Goal: Information Seeking & Learning: Learn about a topic

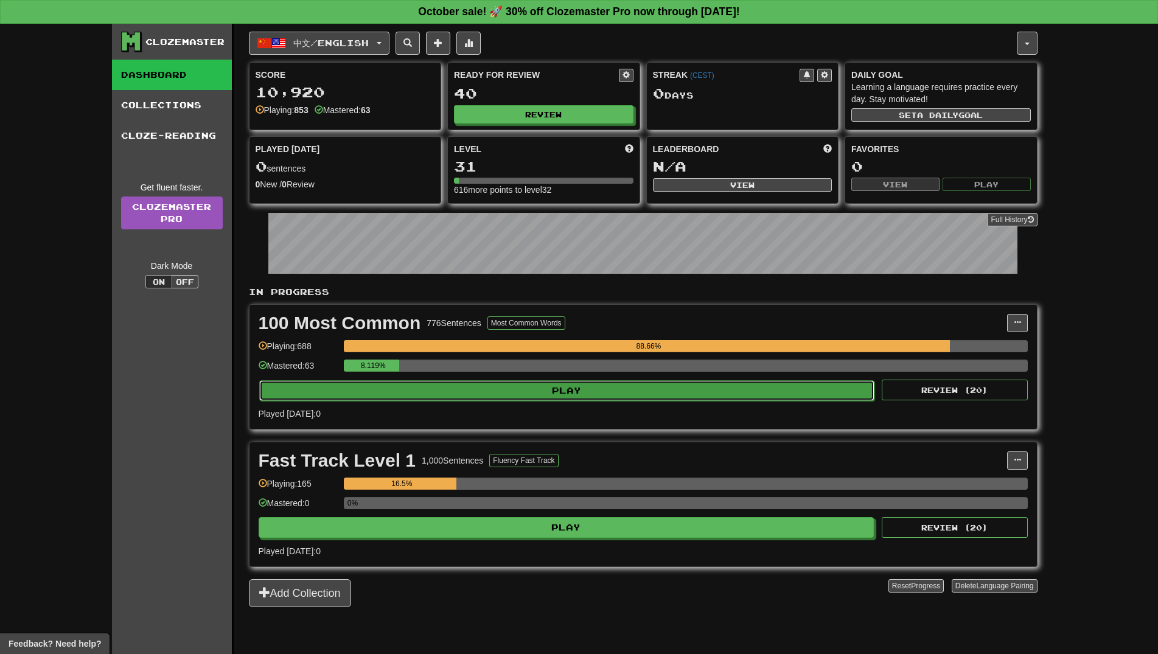
click at [543, 394] on button "Play" at bounding box center [567, 390] width 616 height 21
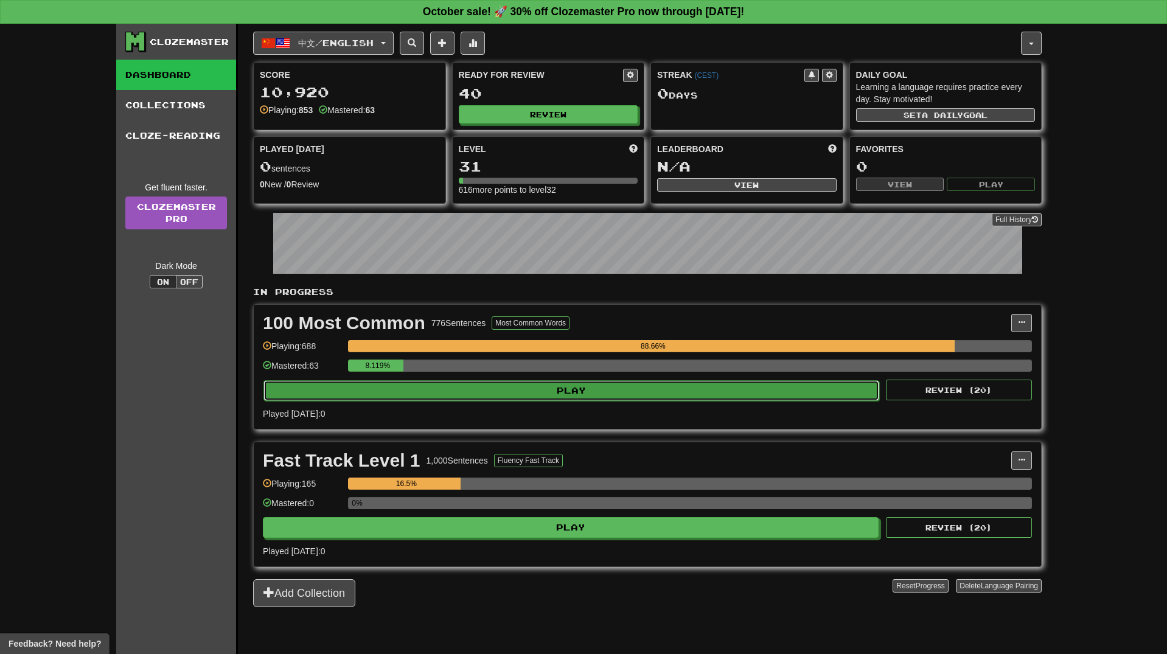
select select "**"
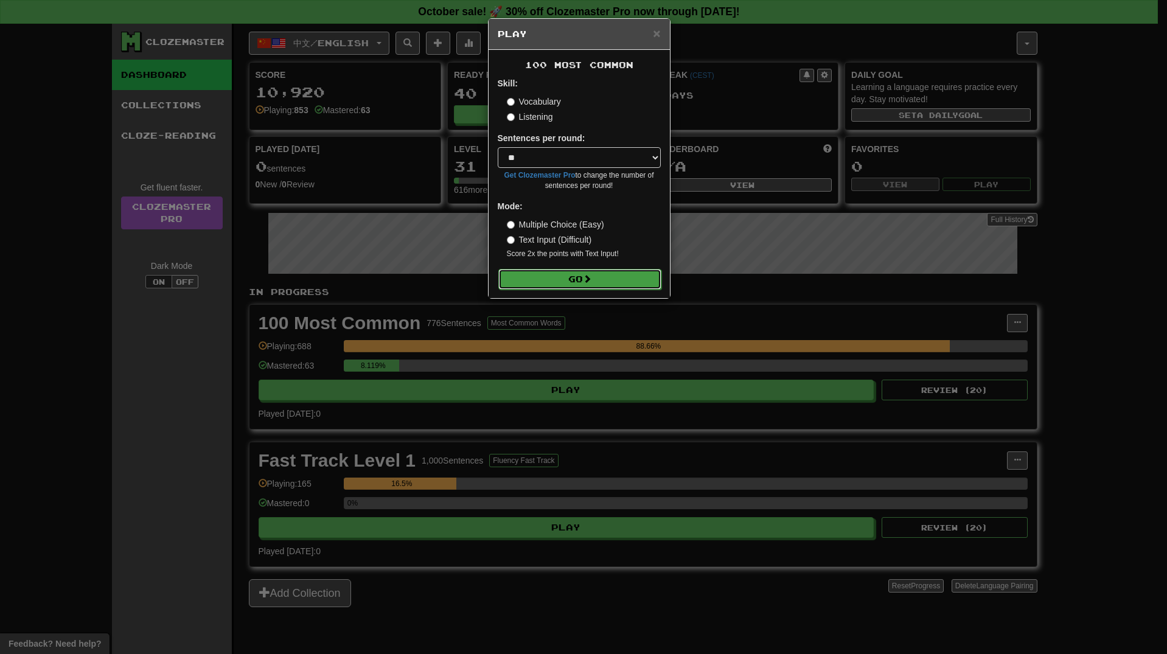
click at [578, 282] on button "Go" at bounding box center [579, 279] width 163 height 21
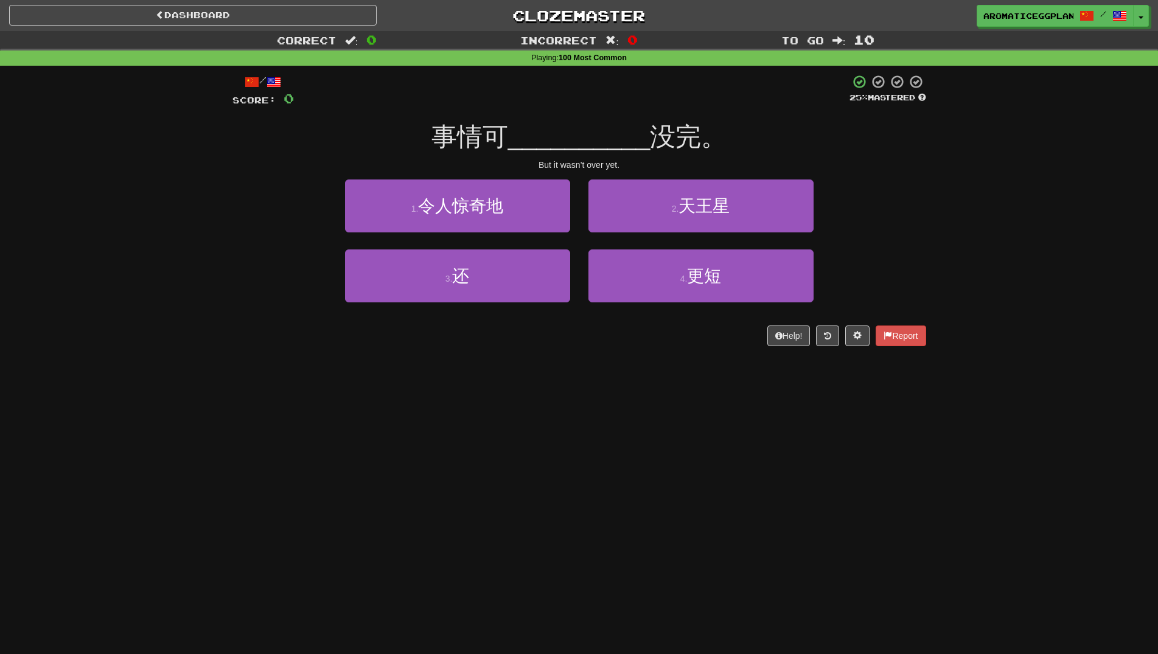
click at [249, 291] on div "3 . 还 4 . 更短" at bounding box center [579, 284] width 730 height 70
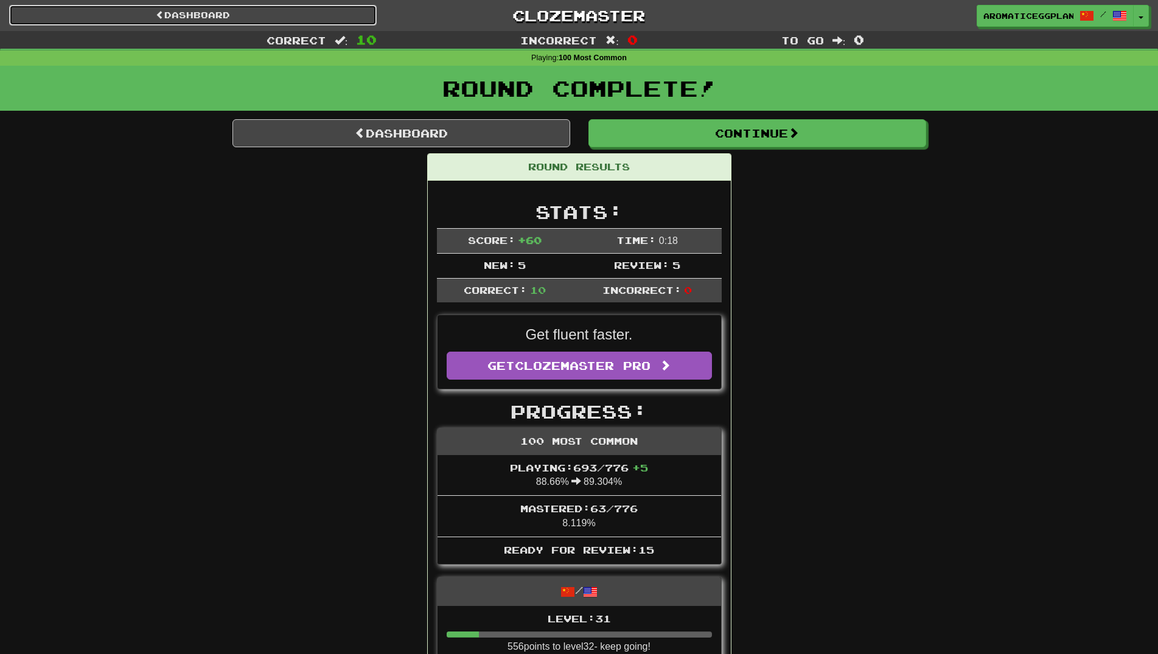
click at [228, 8] on link "Dashboard" at bounding box center [193, 15] width 368 height 21
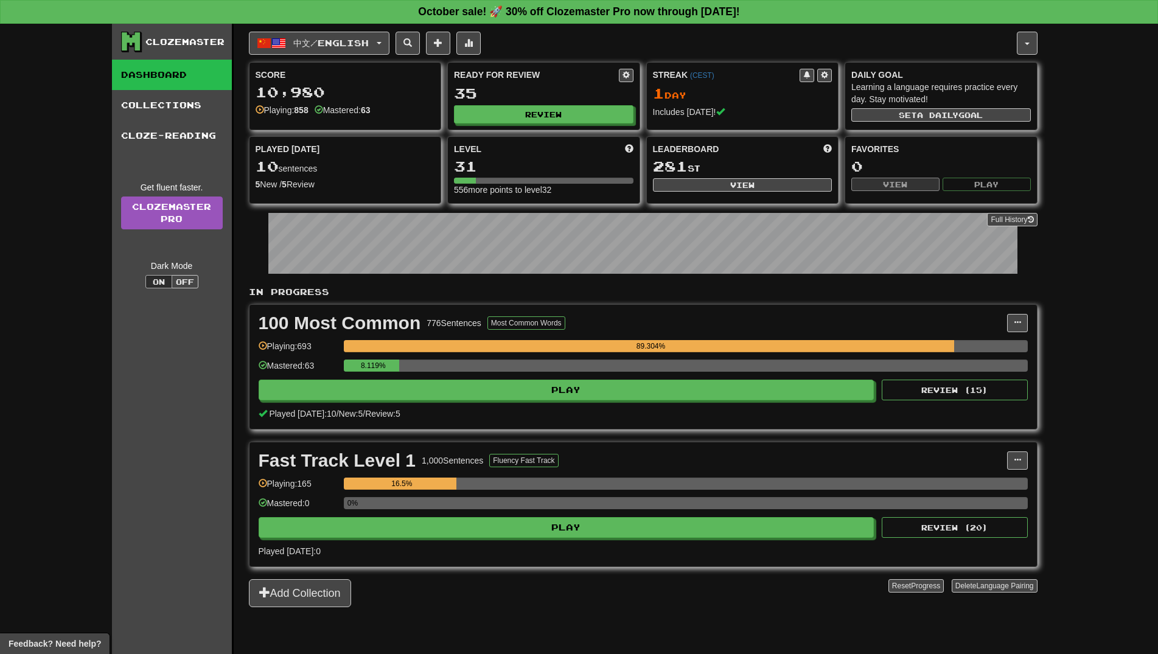
click at [337, 24] on div "中文 / English Türkçe / English Streak: 0 Review: 20 Points today: 0 العربية / En…" at bounding box center [643, 354] width 789 height 661
drag, startPoint x: 341, startPoint y: 41, endPoint x: 353, endPoint y: 52, distance: 16.4
click at [342, 41] on span "中文 / English" at bounding box center [330, 43] width 75 height 10
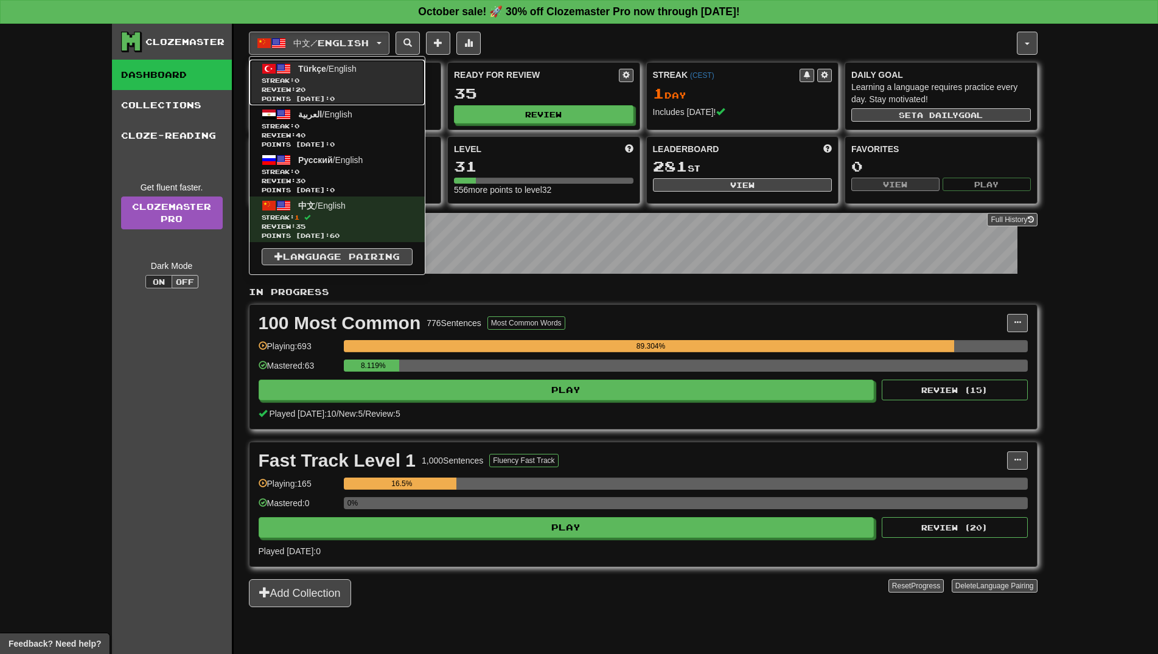
click at [354, 77] on span "Streak: 0" at bounding box center [337, 80] width 151 height 9
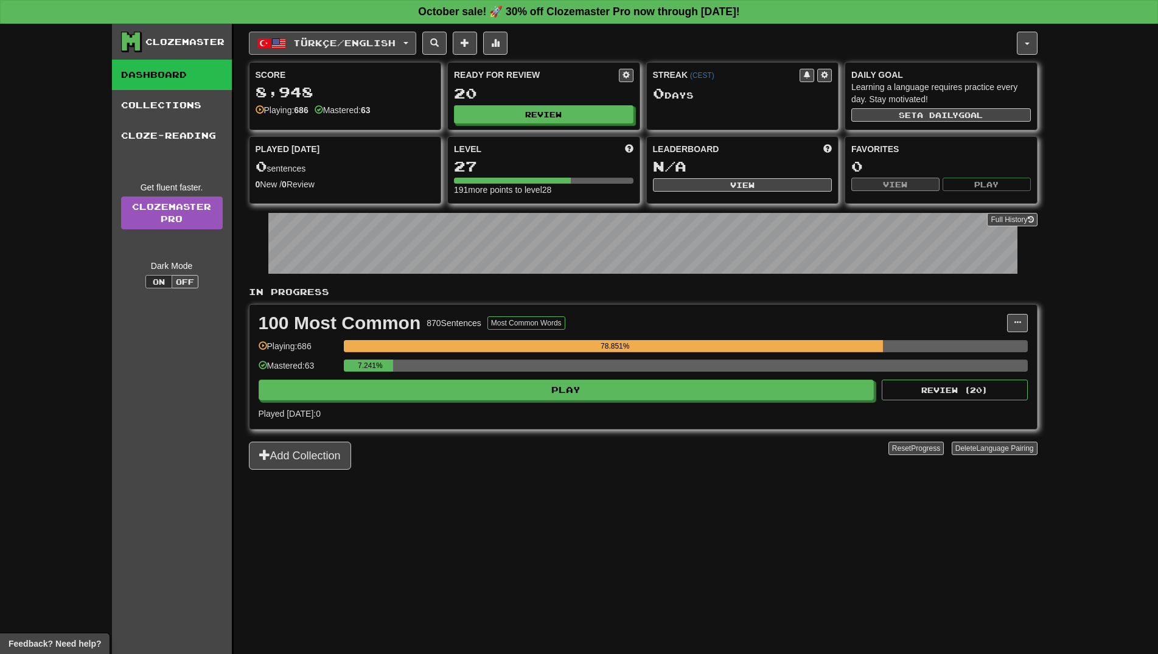
click at [285, 41] on span "button" at bounding box center [278, 43] width 15 height 15
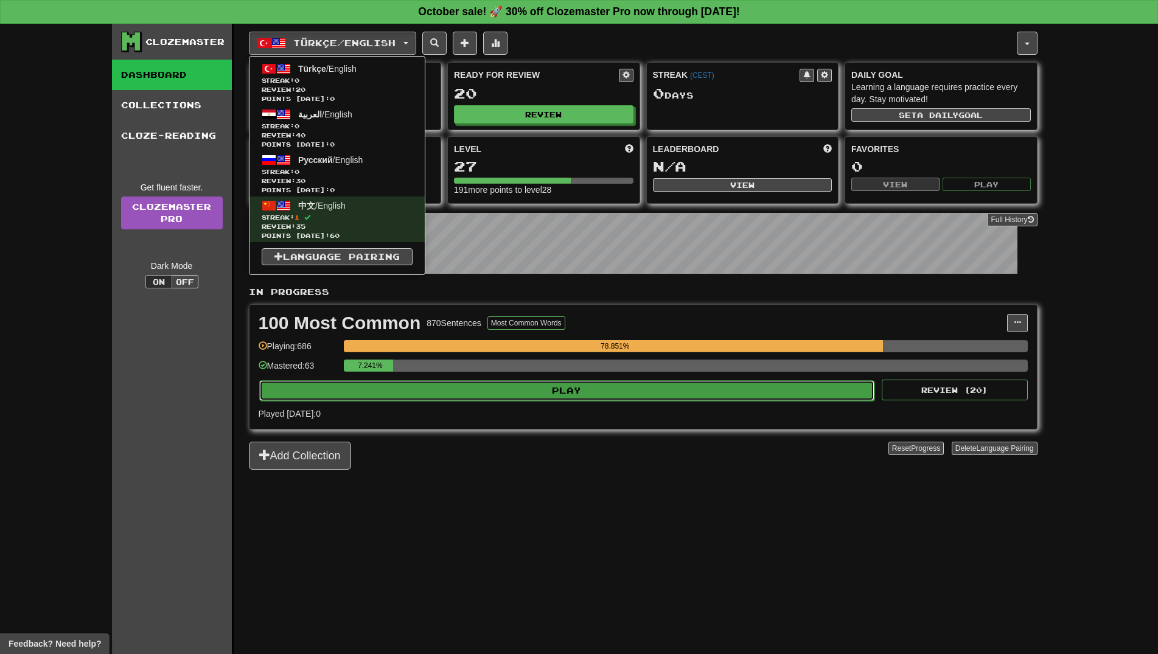
click at [611, 393] on button "Play" at bounding box center [567, 390] width 616 height 21
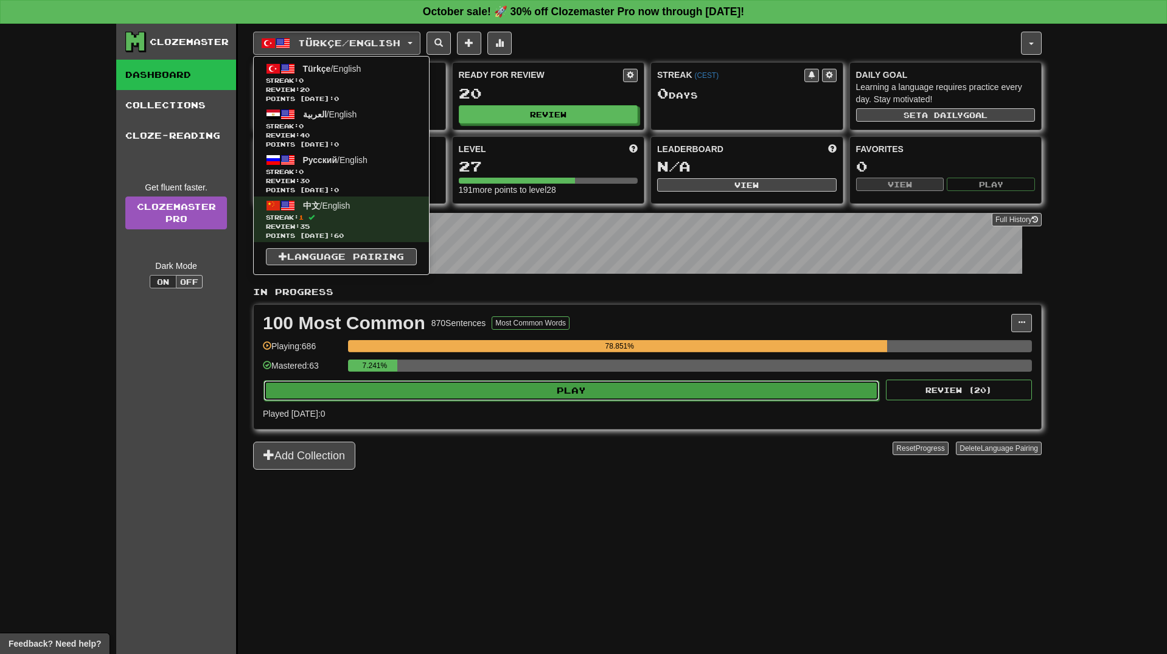
select select "**"
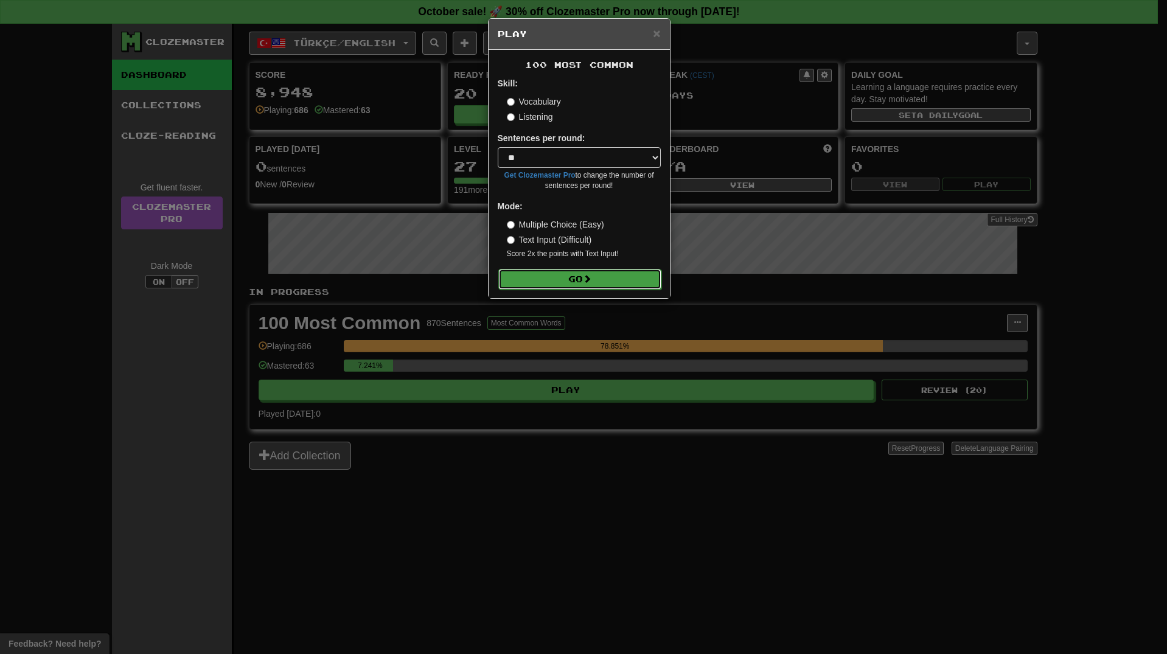
drag, startPoint x: 229, startPoint y: 0, endPoint x: 573, endPoint y: 271, distance: 438.1
click at [573, 270] on button "Go" at bounding box center [579, 279] width 163 height 21
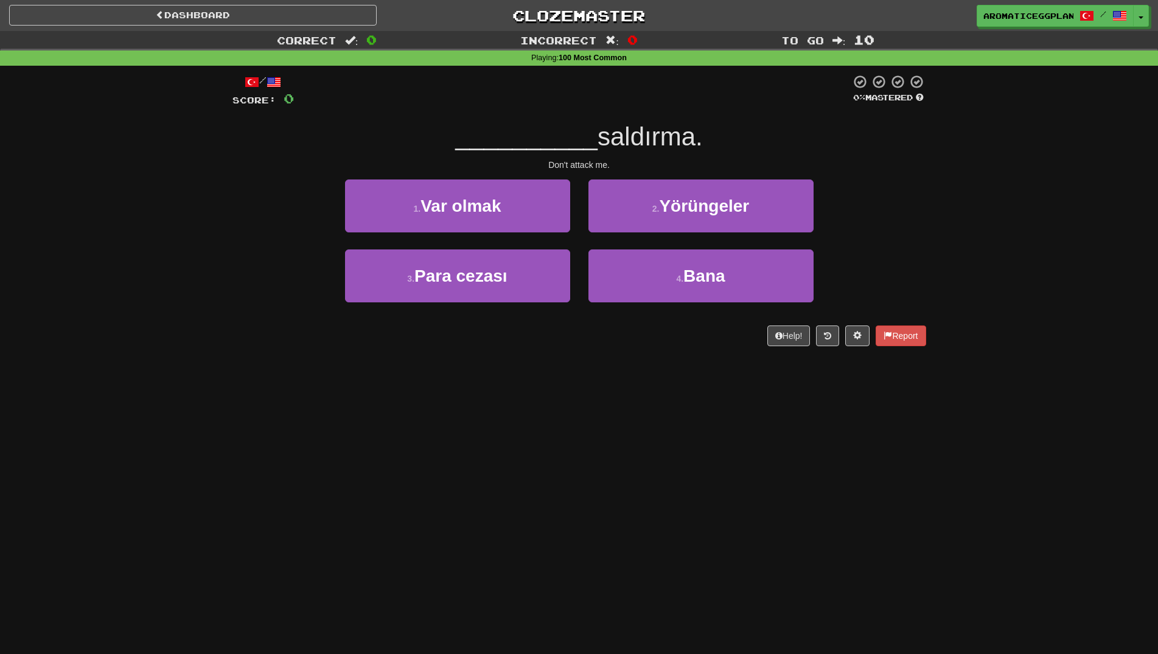
click at [610, 370] on div "Dashboard Clozemaster aromaticeggplant / Toggle Dropdown Dashboard Leaderboard …" at bounding box center [579, 327] width 1158 height 654
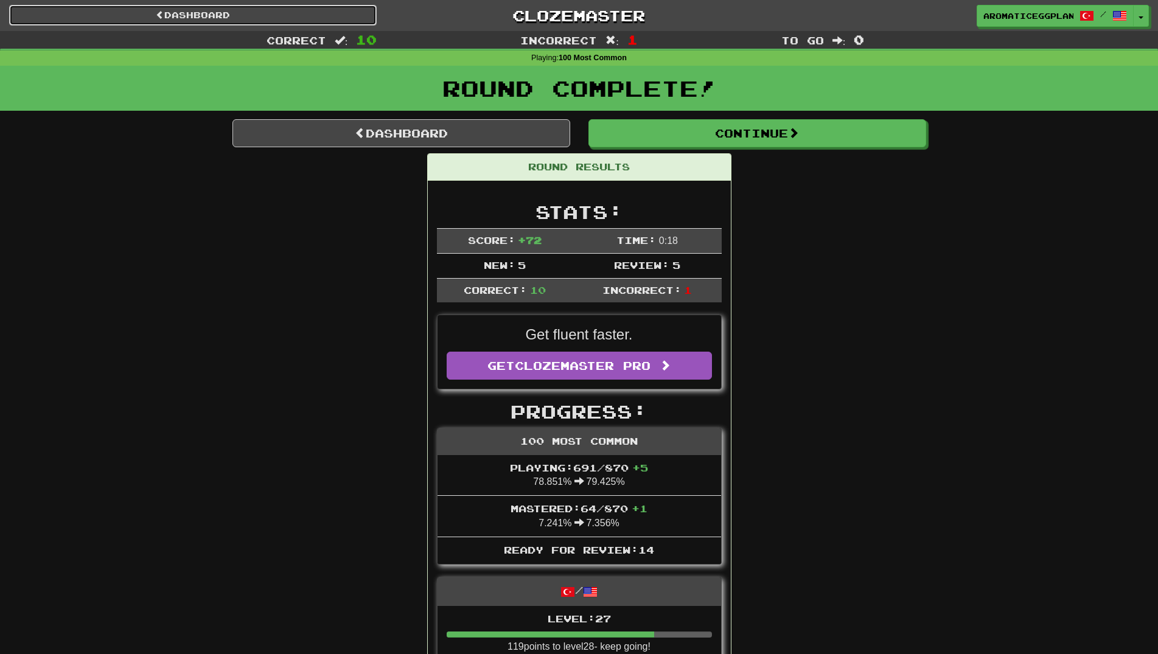
click at [234, 19] on link "Dashboard" at bounding box center [193, 15] width 368 height 21
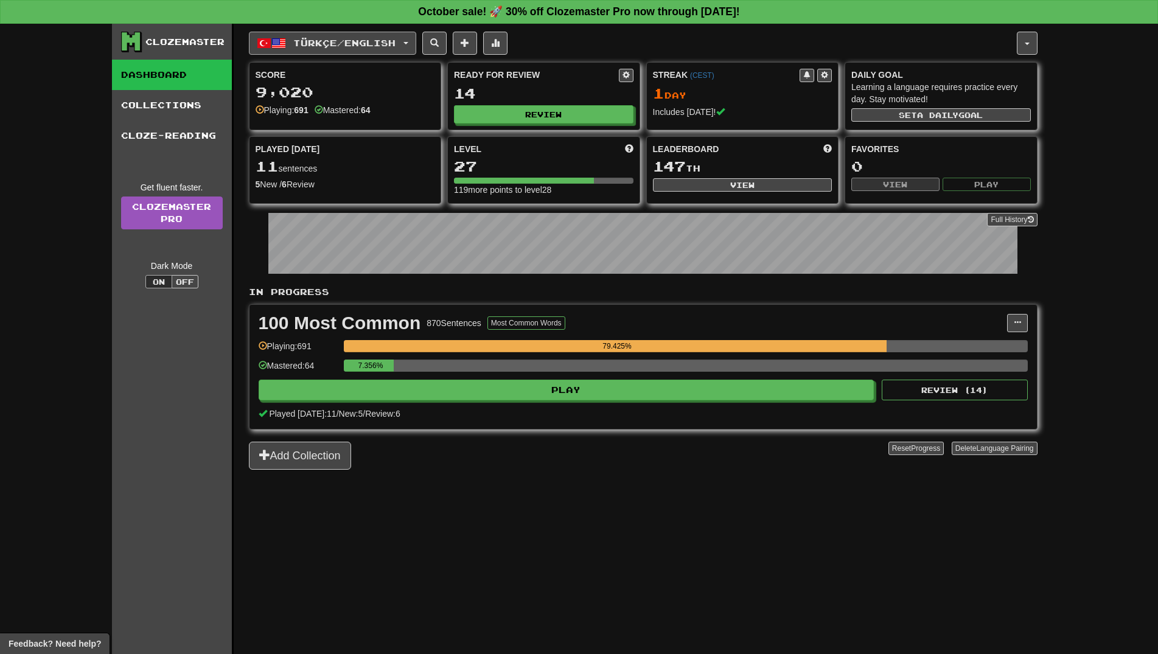
click at [394, 52] on button "Türkçe / English" at bounding box center [332, 43] width 167 height 23
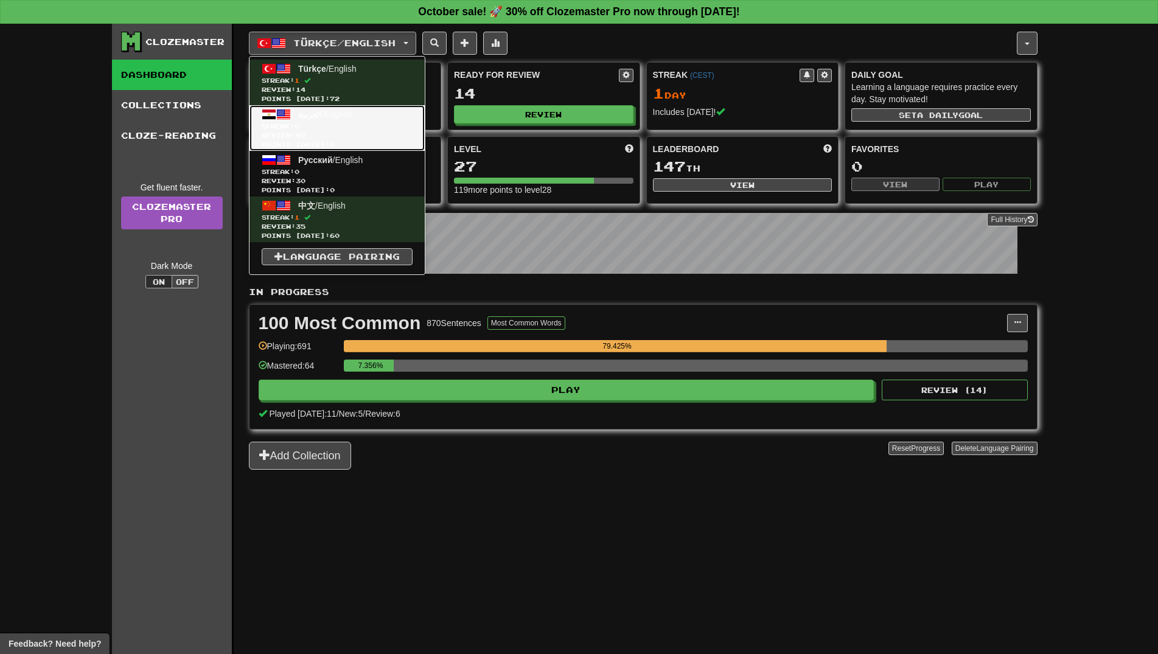
click at [363, 127] on span "Streak: 0" at bounding box center [337, 126] width 151 height 9
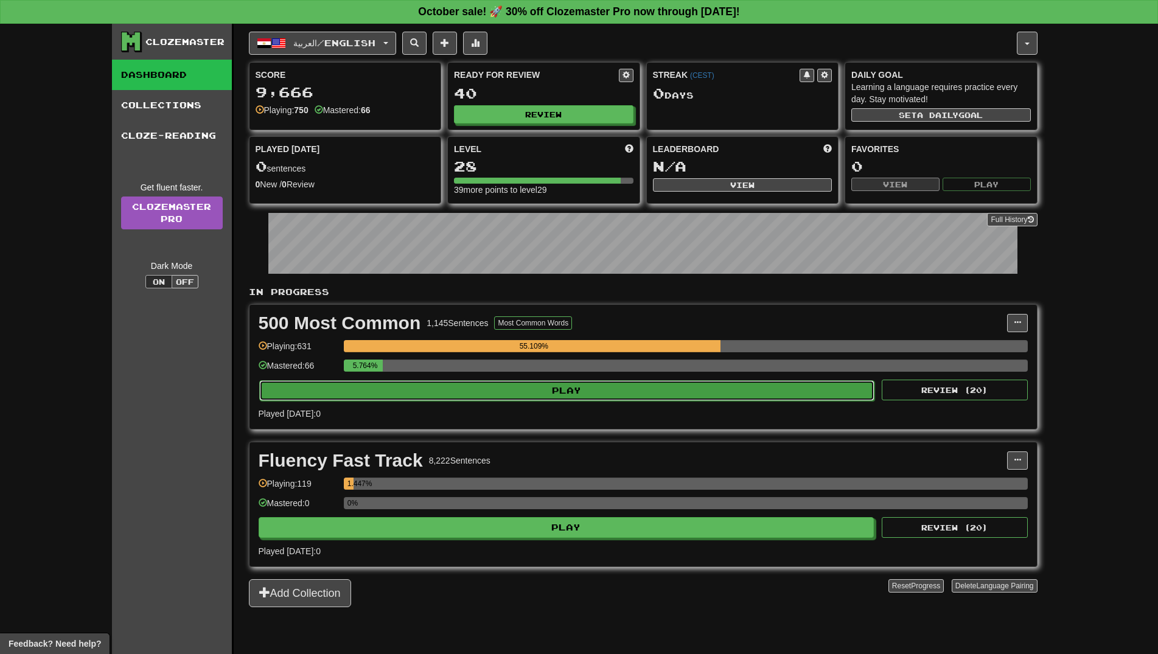
click at [587, 392] on button "Play" at bounding box center [567, 390] width 616 height 21
select select "**"
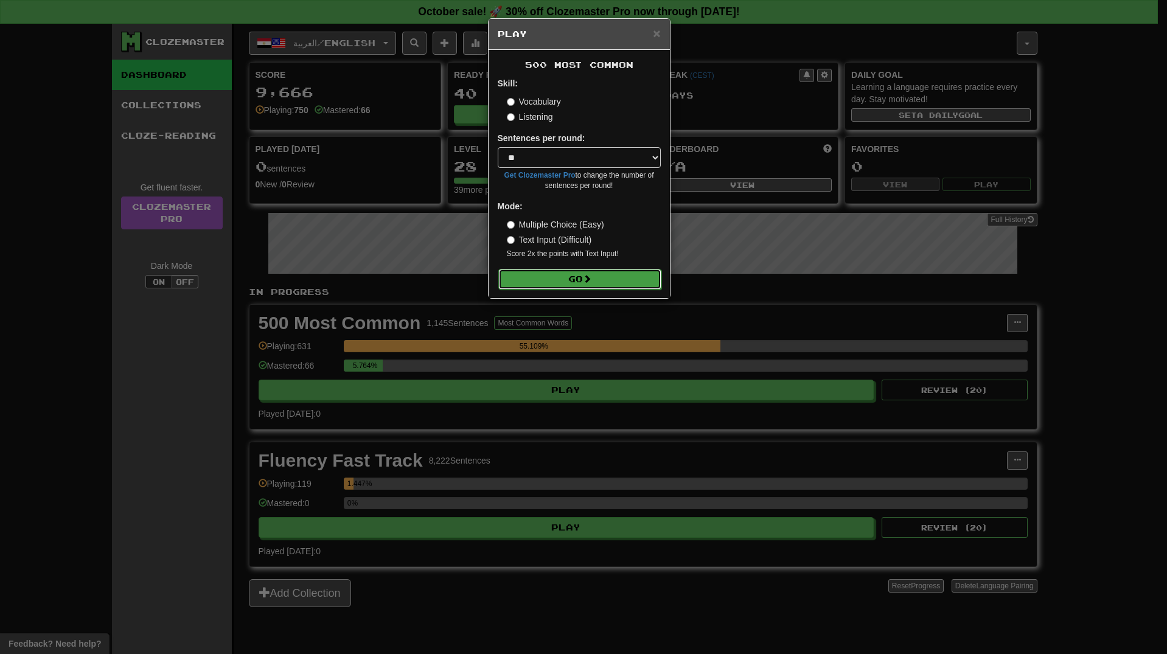
click at [545, 277] on button "Go" at bounding box center [579, 279] width 163 height 21
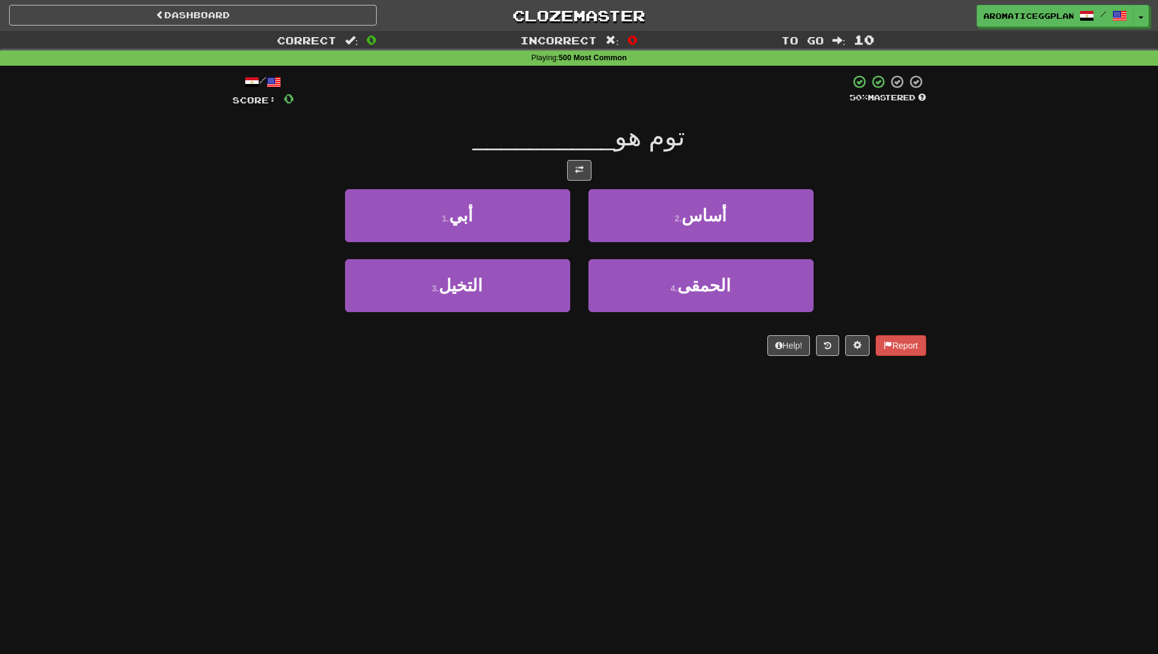
click at [417, 138] on div "توم هو __________" at bounding box center [579, 136] width 694 height 33
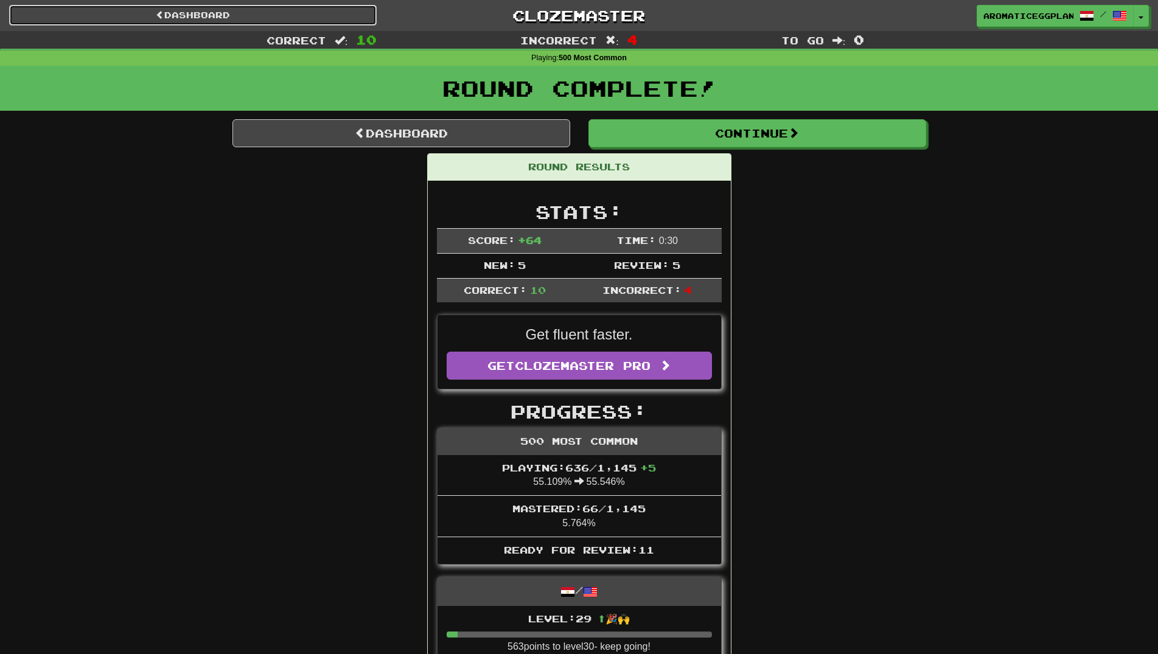
click at [235, 13] on link "Dashboard" at bounding box center [193, 15] width 368 height 21
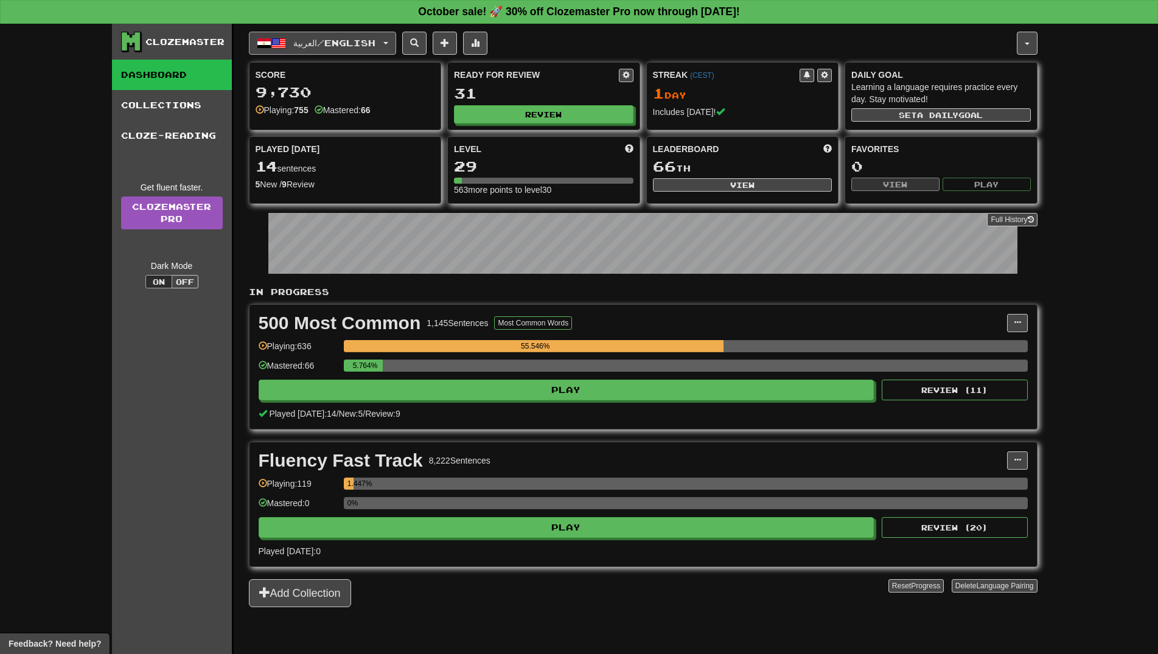
click at [262, 35] on button "العربية / English" at bounding box center [322, 43] width 147 height 23
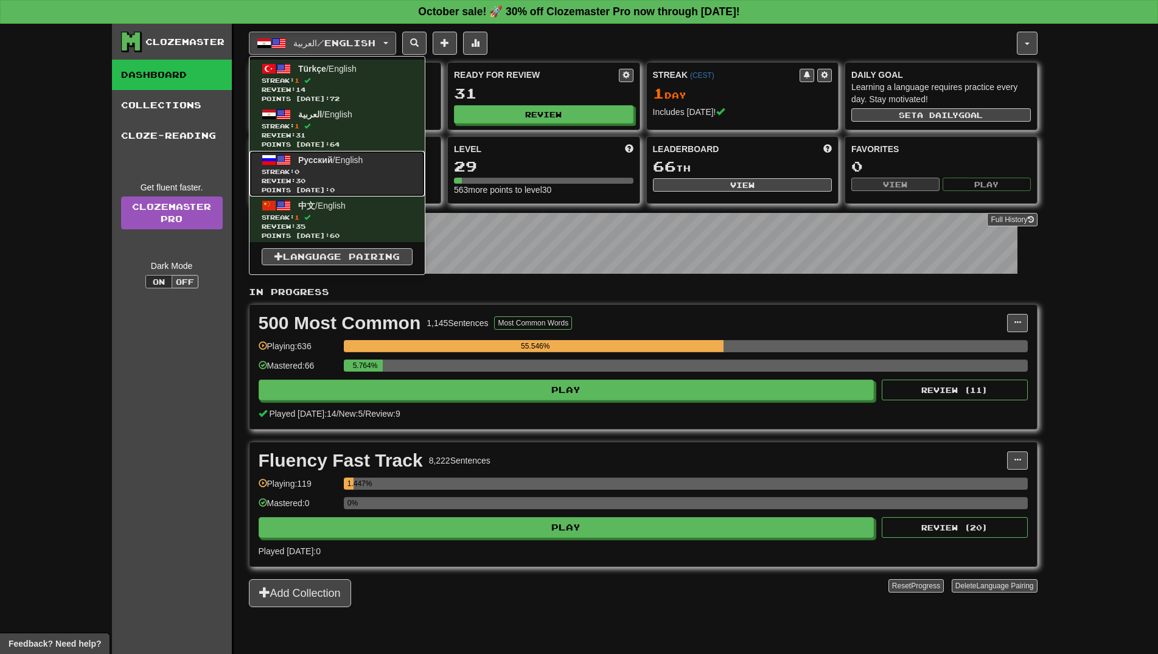
click at [354, 172] on span "Streak: 0" at bounding box center [337, 171] width 151 height 9
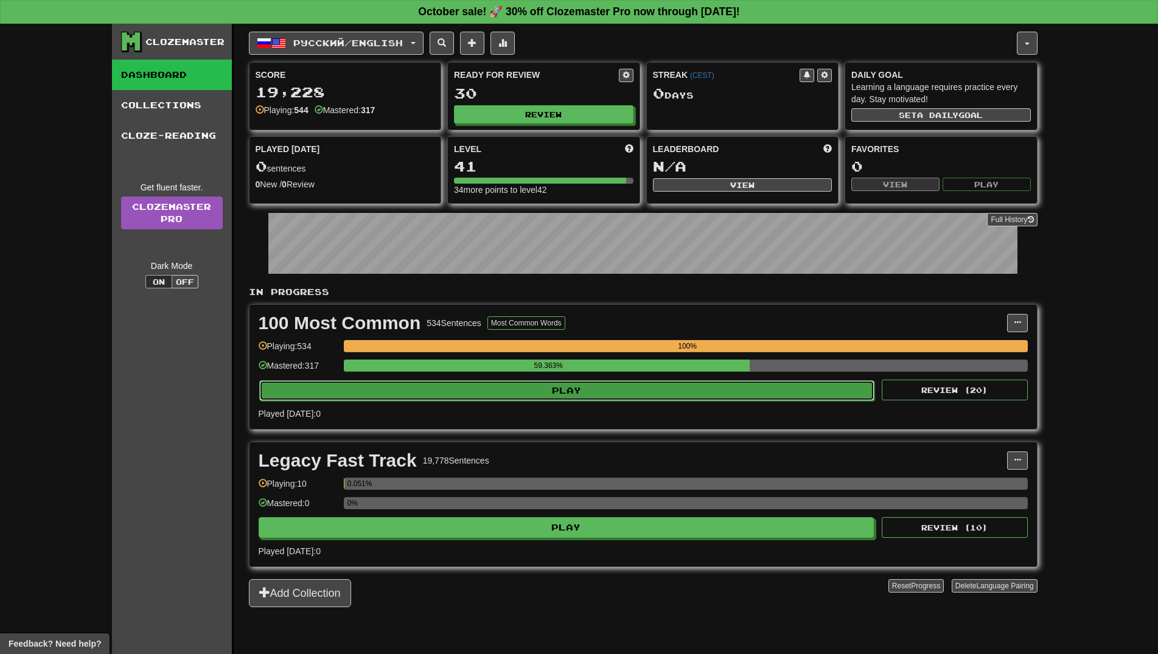
click at [556, 395] on button "Play" at bounding box center [567, 390] width 616 height 21
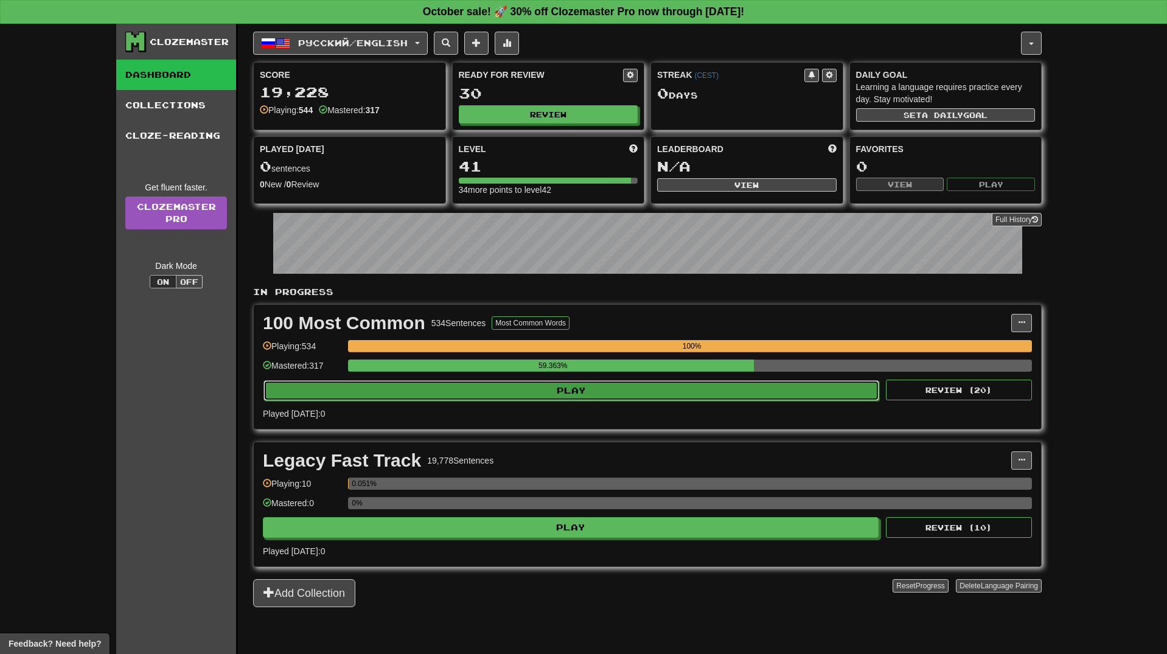
select select "**"
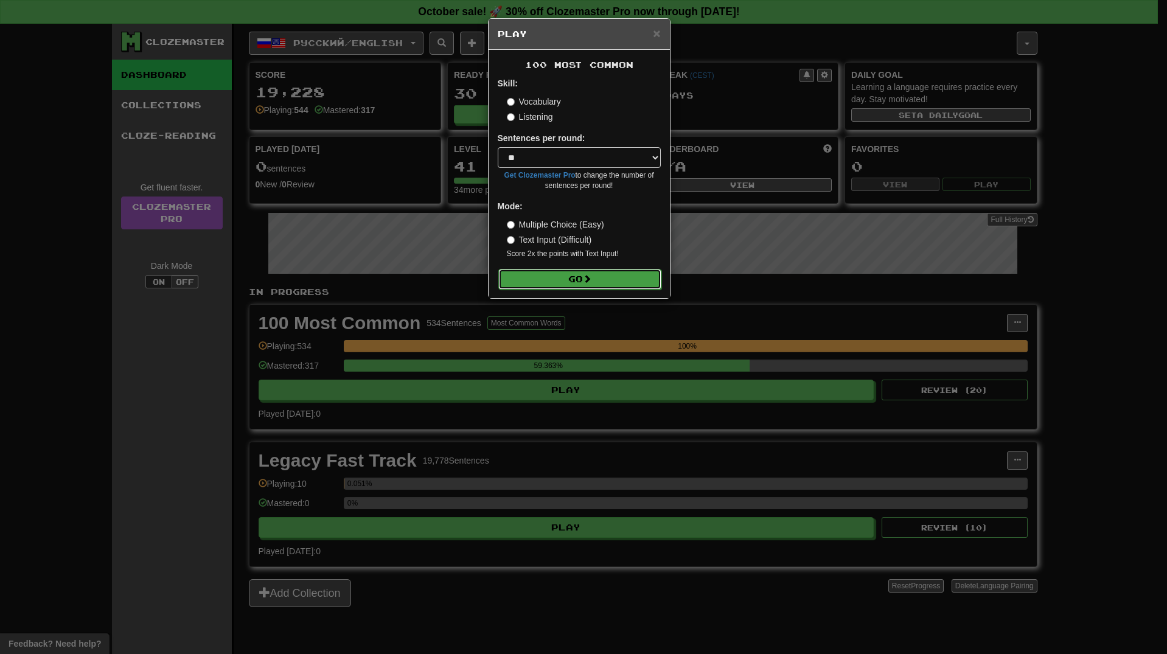
click at [584, 279] on button "Go" at bounding box center [579, 279] width 163 height 21
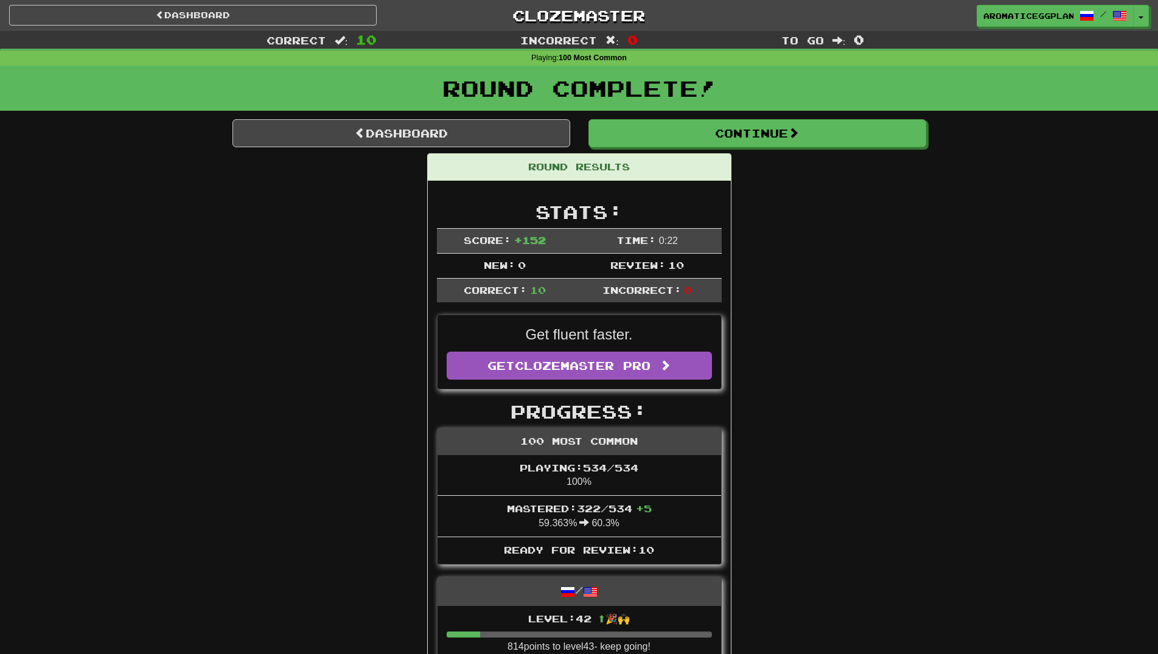
click at [304, 27] on div "Dashboard Clozemaster aromaticeggplant / Toggle Dropdown Dashboard Leaderboard …" at bounding box center [579, 15] width 1140 height 31
click at [293, 24] on link "Dashboard" at bounding box center [193, 15] width 368 height 21
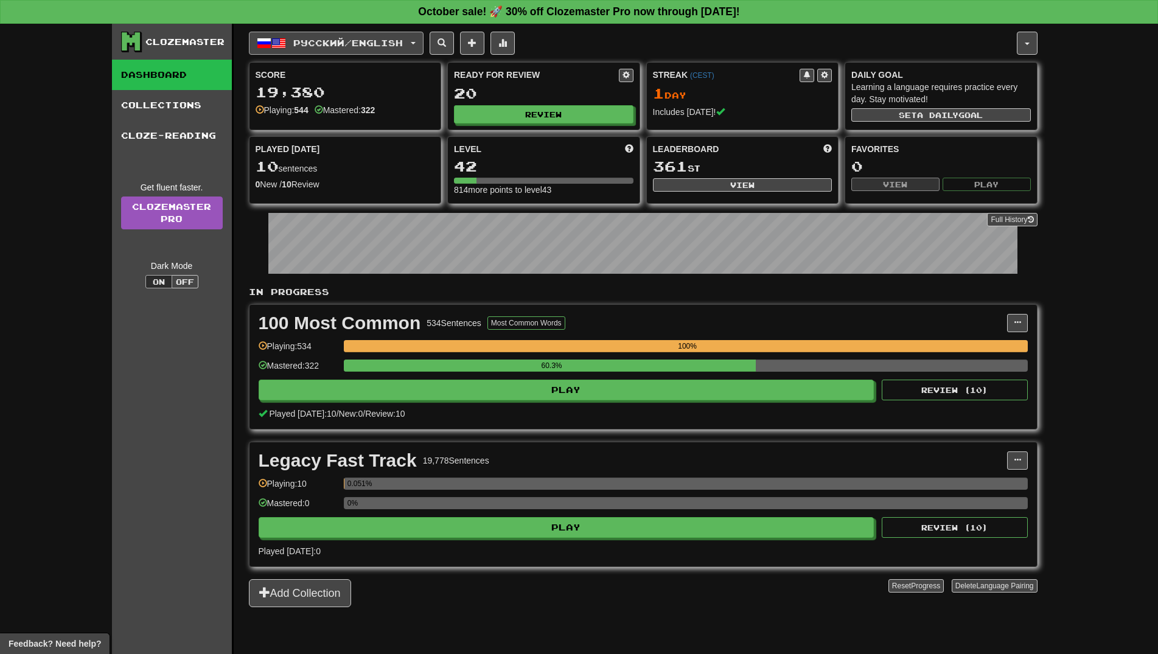
click at [290, 42] on button "Русский / English" at bounding box center [336, 43] width 175 height 23
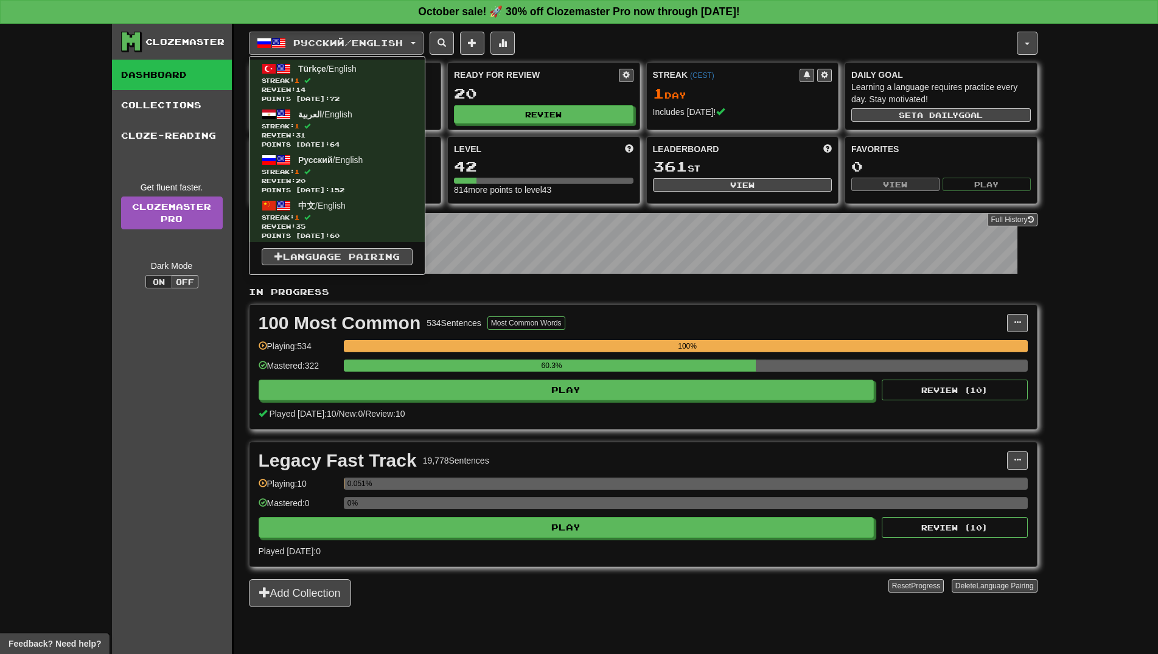
click at [243, 40] on div "Clozemaster Dashboard Collections Cloze-Reading Get fluent faster. Clozemaster …" at bounding box center [579, 354] width 916 height 661
